Goal: Information Seeking & Learning: Learn about a topic

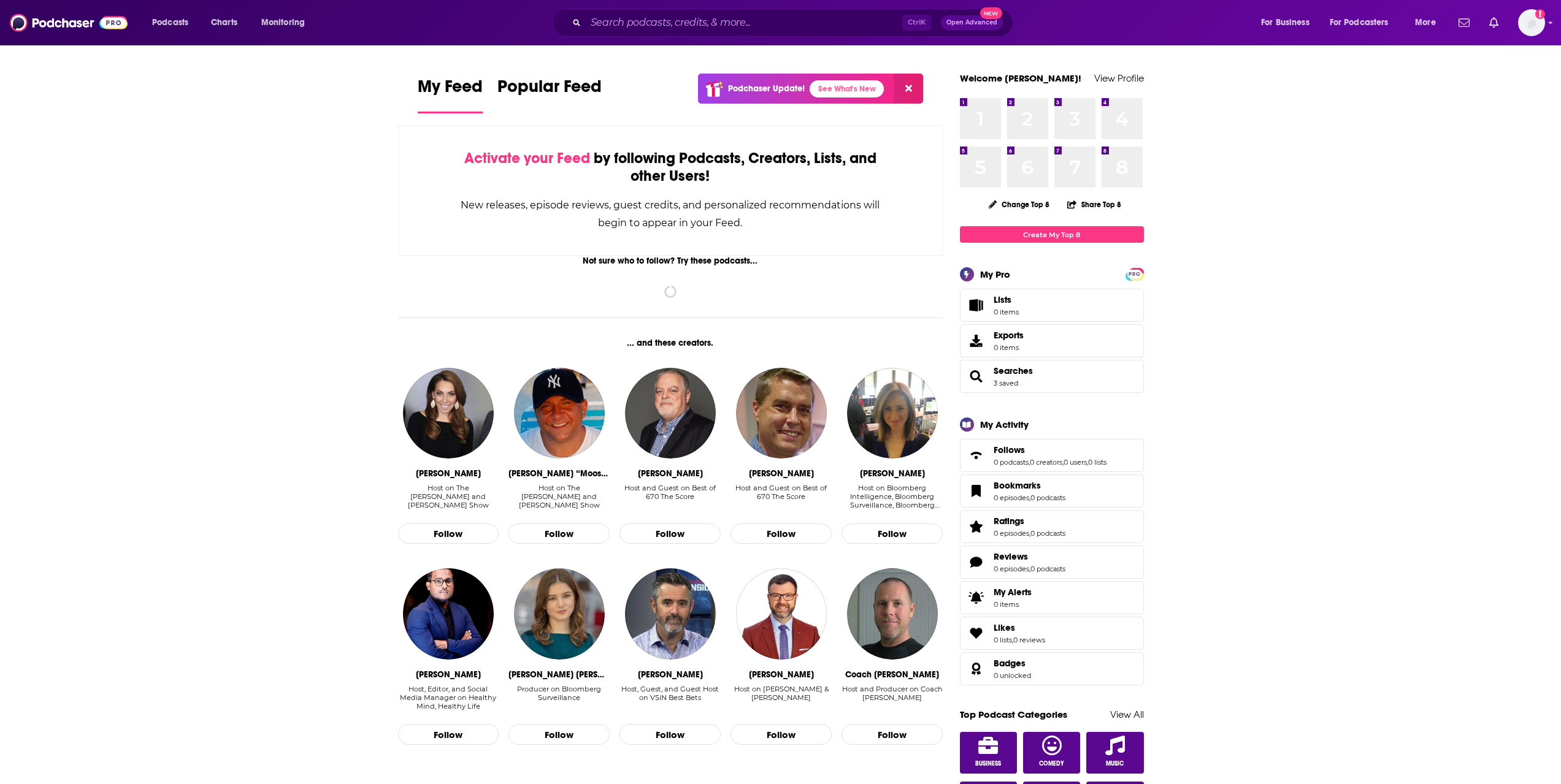
drag, startPoint x: 637, startPoint y: 36, endPoint x: 639, endPoint y: 21, distance: 15.1
click at [637, 35] on div "Ctrl K Open Advanced New" at bounding box center [782, 23] width 461 height 28
click at [639, 21] on input "Search podcasts, credits, & more..." at bounding box center [744, 23] width 317 height 20
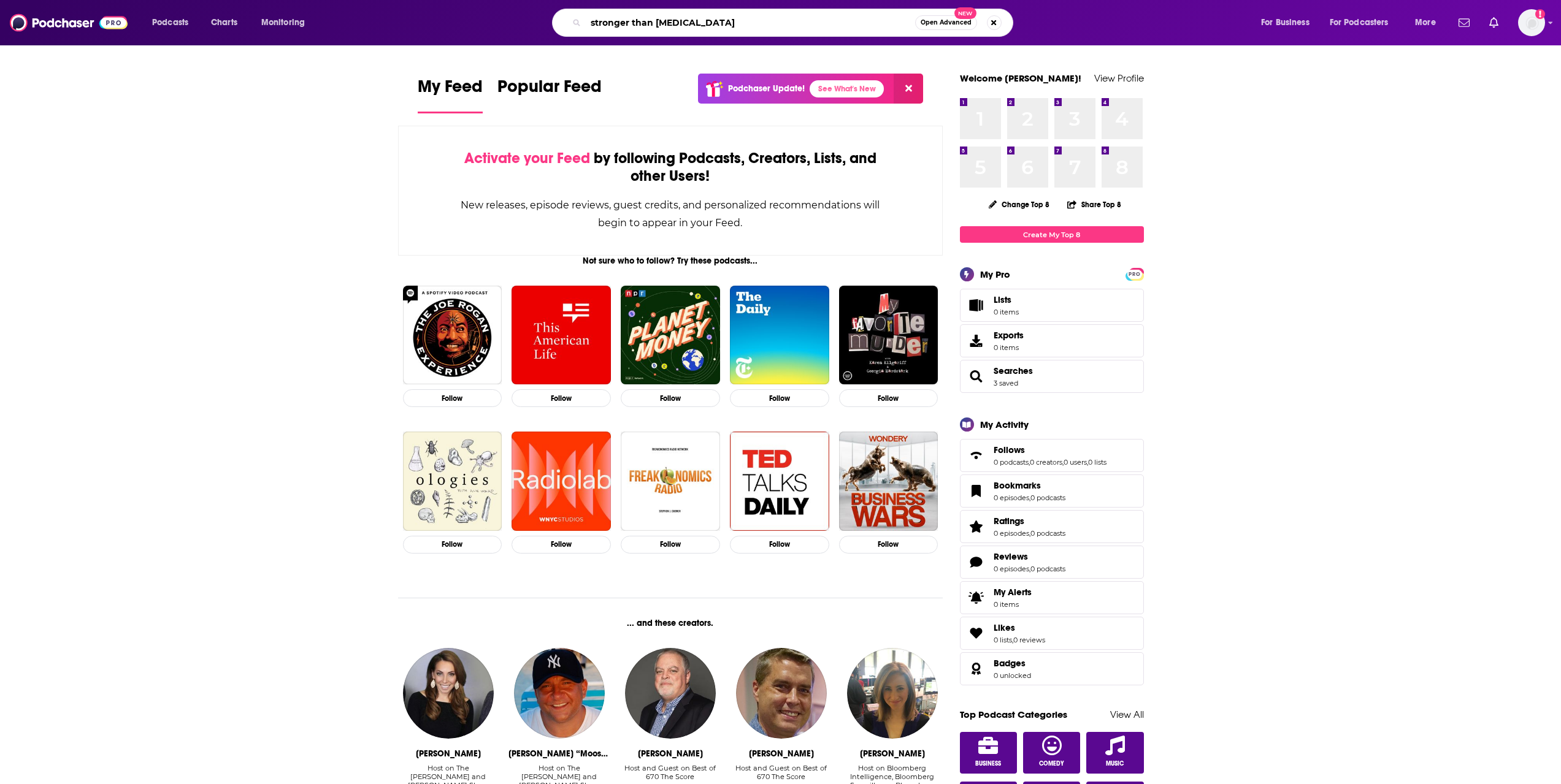
type input "stronger than [MEDICAL_DATA]"
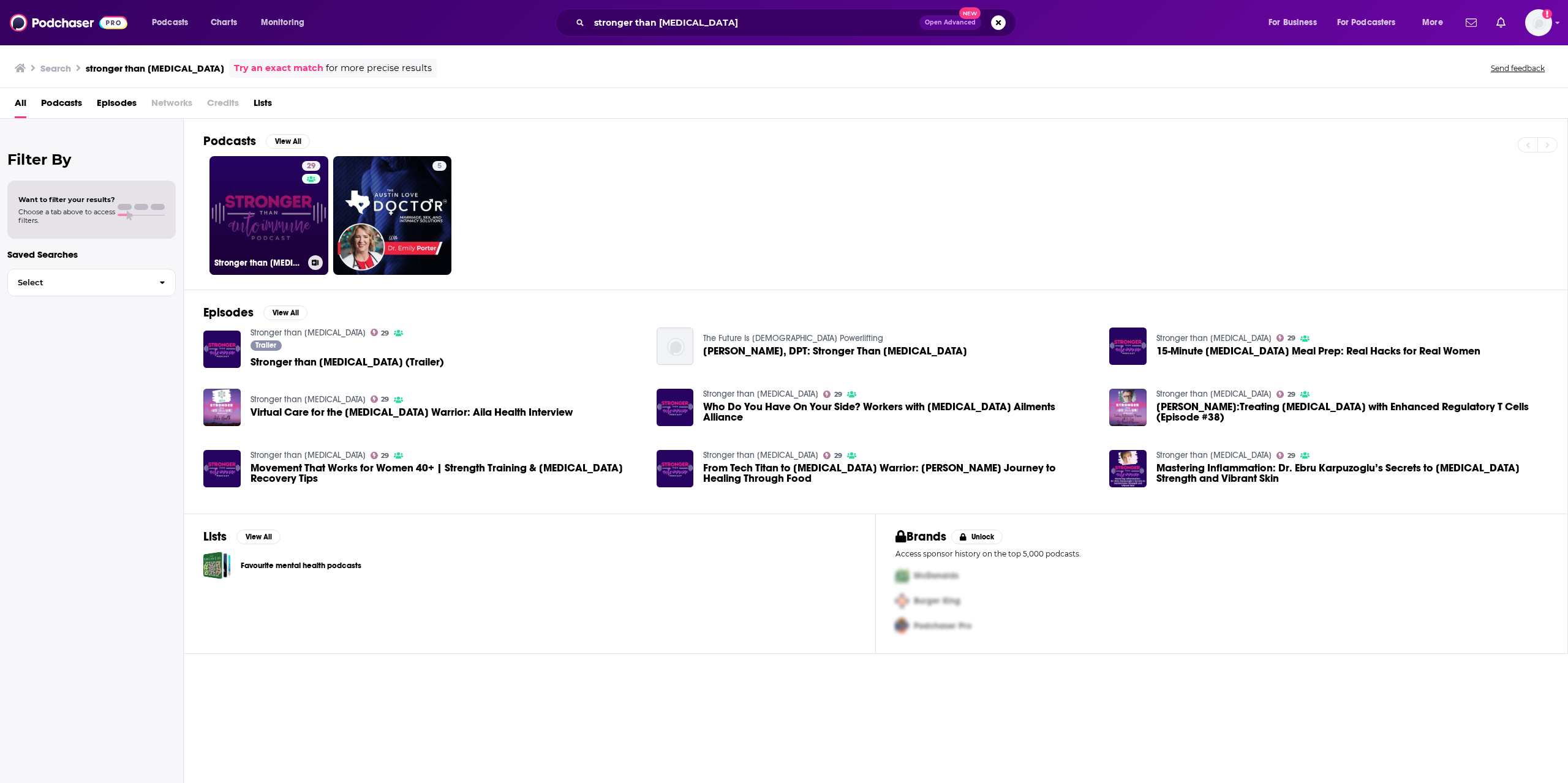
click at [258, 176] on link "29 Stronger than [MEDICAL_DATA]" at bounding box center [269, 215] width 119 height 119
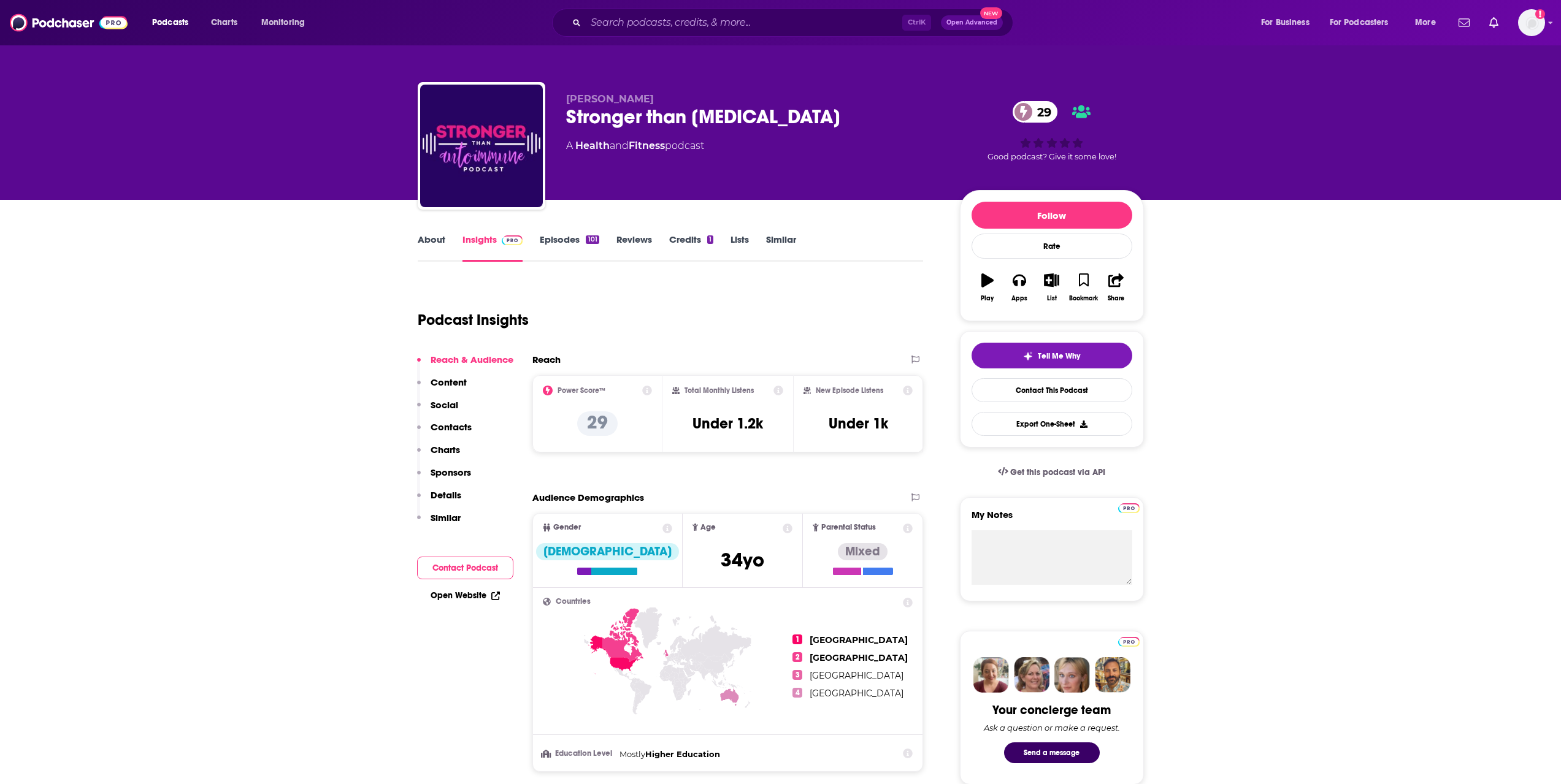
click at [546, 236] on link "Episodes 101" at bounding box center [569, 248] width 59 height 28
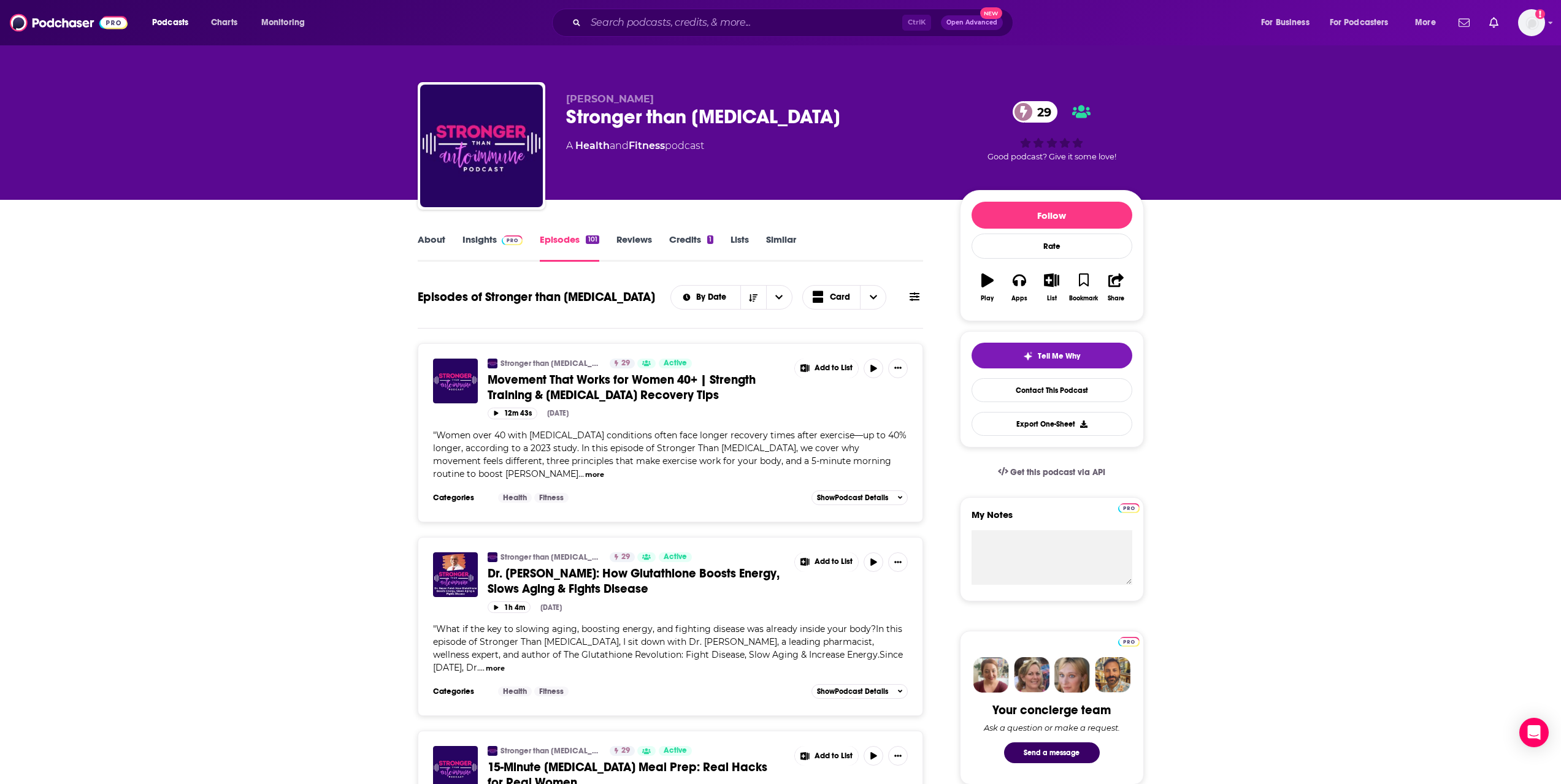
click at [585, 342] on button "more" at bounding box center [594, 474] width 19 height 10
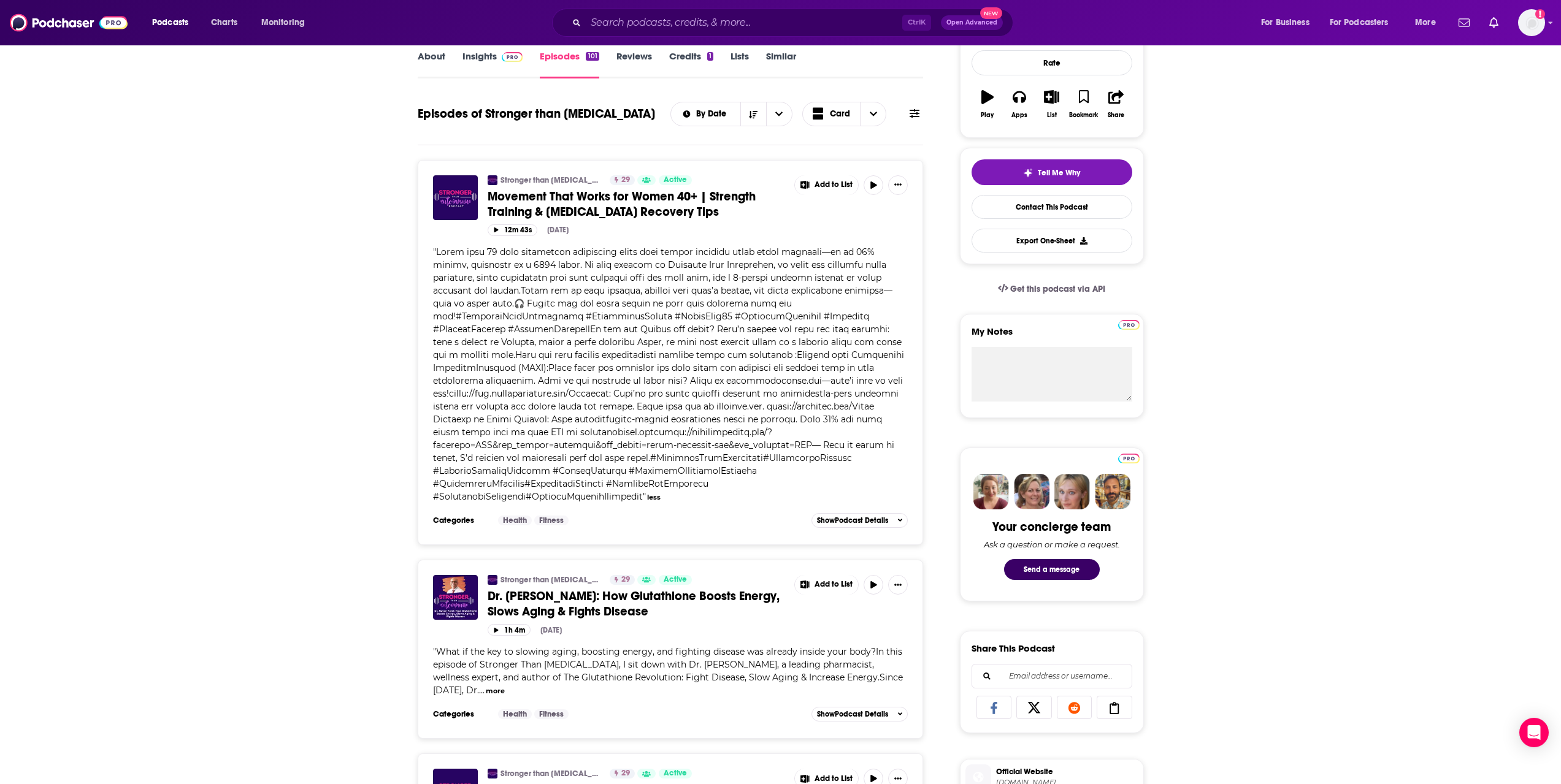
scroll to position [184, 0]
click at [592, 342] on span "What if the key to slowing aging, boosting energy, and fighting disease was alr…" at bounding box center [668, 670] width 470 height 50
click at [600, 26] on input "Search podcasts, credits, & more..." at bounding box center [744, 23] width 317 height 20
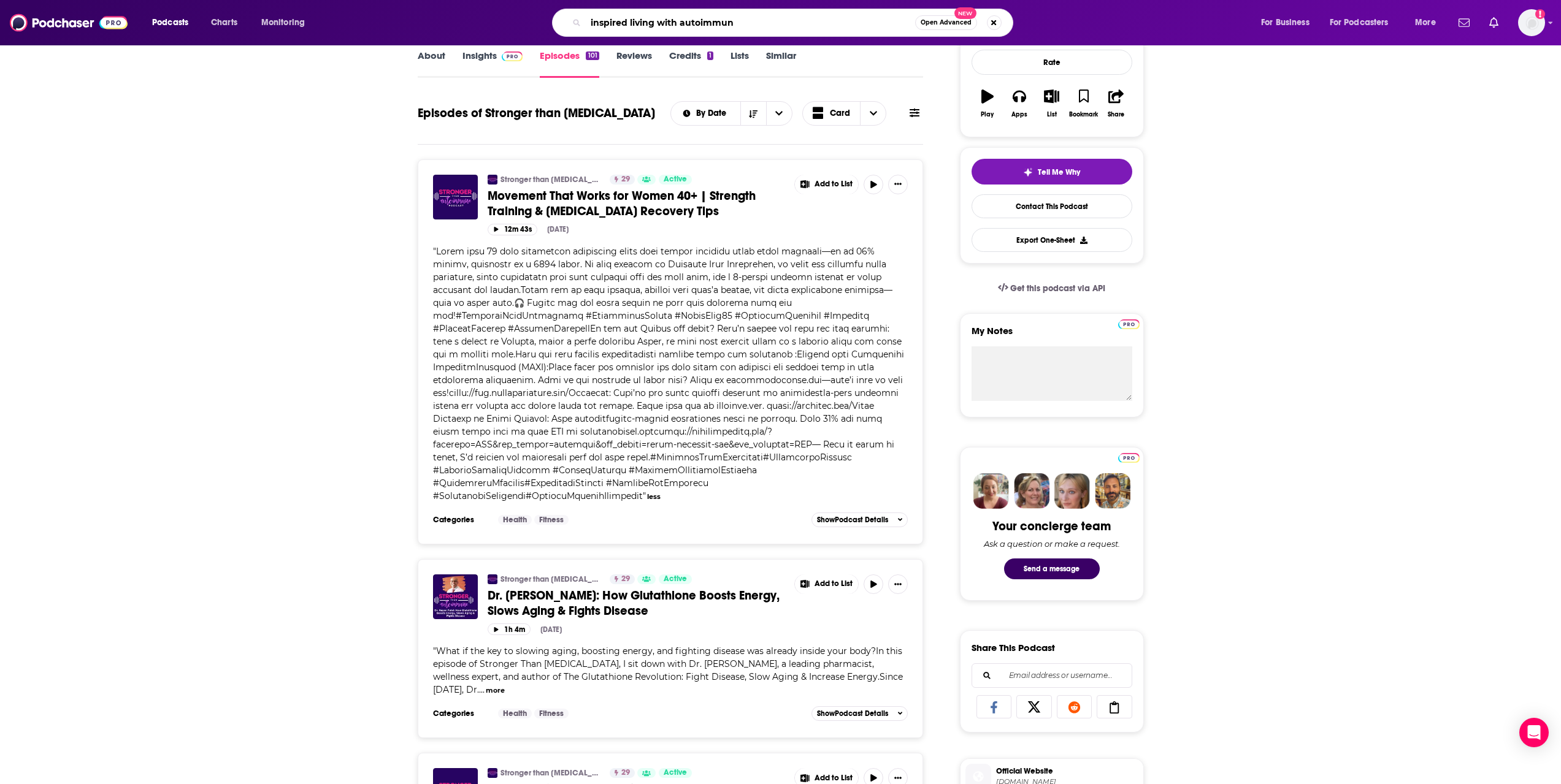
type input "inspired living with [MEDICAL_DATA]"
